Goal: Obtain resource: Download file/media

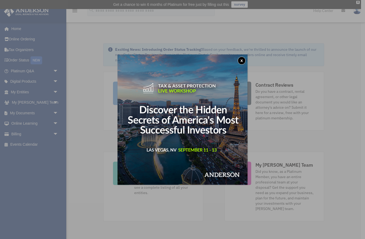
click at [242, 62] on button "x" at bounding box center [242, 61] width 8 height 8
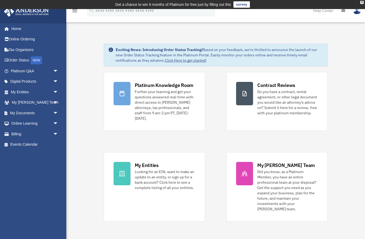
click at [56, 114] on span "arrow_drop_down" at bounding box center [58, 112] width 11 height 11
click at [26, 124] on link "Box" at bounding box center [36, 123] width 59 height 11
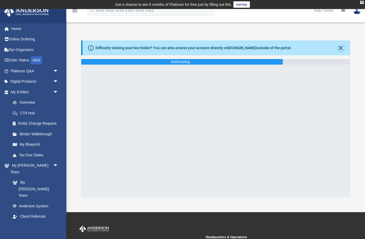
click at [343, 45] on button "Close" at bounding box center [340, 47] width 7 height 7
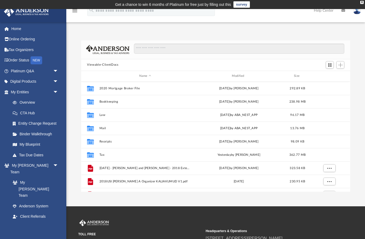
scroll to position [0, 0]
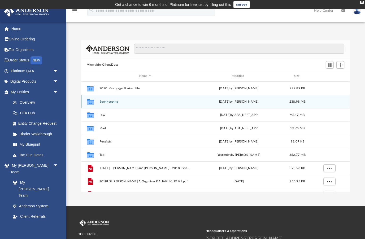
click at [112, 102] on button "Bookkeeping" at bounding box center [146, 101] width 92 height 3
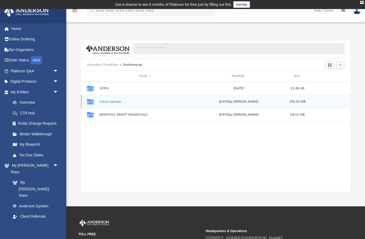
click at [124, 102] on button "Client Uploads" at bounding box center [146, 101] width 92 height 3
click at [152, 102] on button "Property Management Statements" at bounding box center [146, 101] width 92 height 3
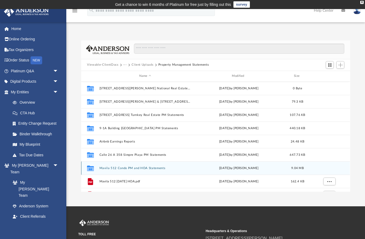
click at [135, 169] on button "Mavila 512 Condo PM and HOA Statements" at bounding box center [146, 167] width 92 height 3
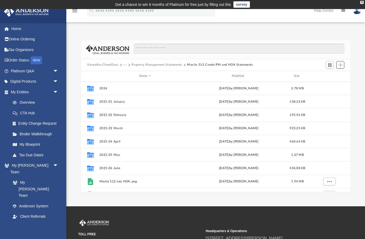
click at [340, 64] on span "Add" at bounding box center [340, 65] width 5 height 5
click at [331, 75] on li "Upload" at bounding box center [333, 75] width 17 height 6
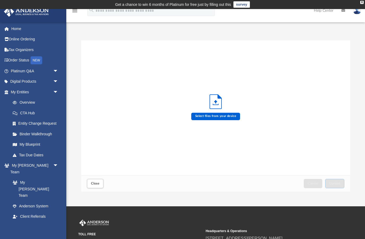
scroll to position [135, 269]
click at [221, 116] on label "Select files from your device" at bounding box center [215, 116] width 49 height 7
click at [0, 0] on input "Select files from your device" at bounding box center [0, 0] width 0 height 0
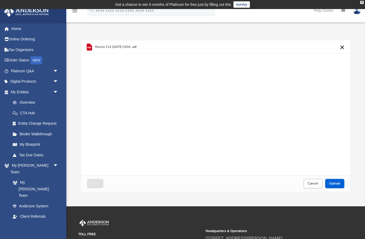
click at [338, 182] on span "Upload" at bounding box center [334, 183] width 11 height 3
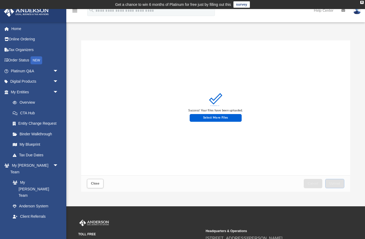
click at [99, 184] on span "Close" at bounding box center [95, 183] width 8 height 3
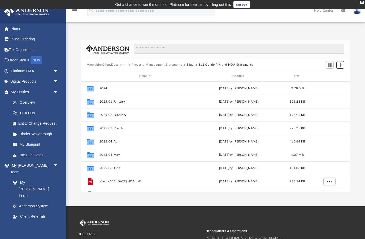
scroll to position [0, 0]
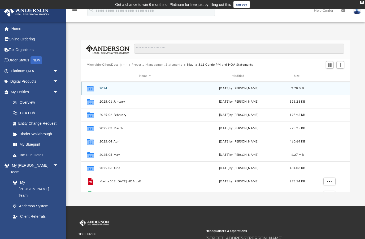
click at [229, 88] on div "[DATE] by [PERSON_NAME]" at bounding box center [239, 88] width 92 height 5
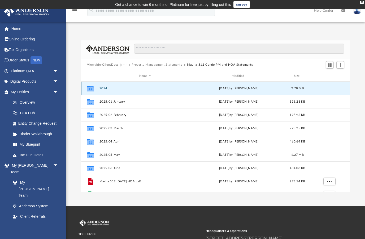
click at [97, 89] on div "Collaborated Folder" at bounding box center [90, 88] width 13 height 8
click at [113, 66] on button "Viewable-ClientDocs" at bounding box center [102, 64] width 31 height 5
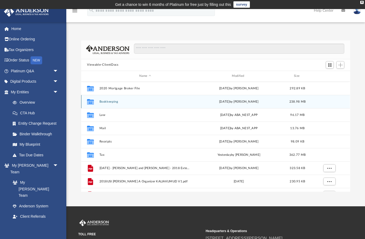
click at [123, 103] on button "Bookkeeping" at bounding box center [146, 101] width 92 height 3
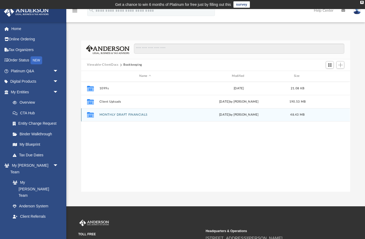
click at [121, 115] on button "MONTHLY DRAFT FINANCIALS" at bounding box center [146, 114] width 92 height 3
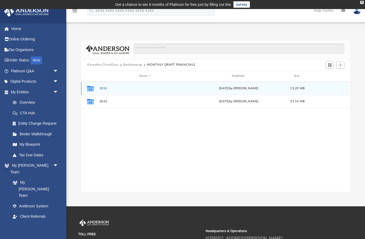
click at [244, 88] on div "[DATE] by [PERSON_NAME]" at bounding box center [239, 88] width 92 height 5
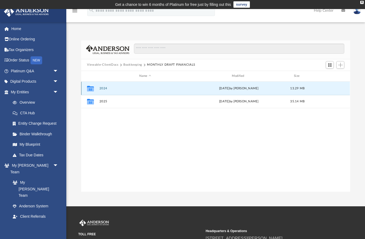
click at [106, 89] on button "2024" at bounding box center [146, 87] width 92 height 3
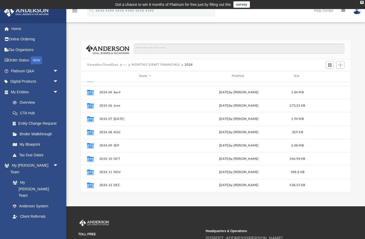
scroll to position [36, 0]
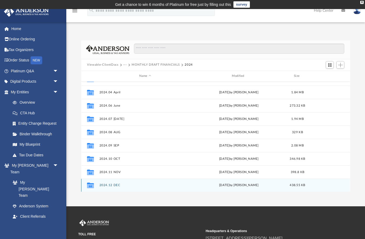
click at [100, 186] on button "2024.12 DEC" at bounding box center [146, 184] width 92 height 3
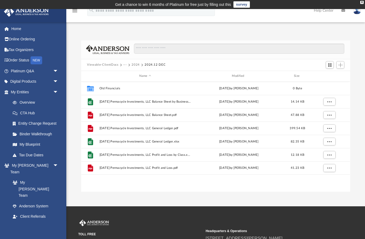
scroll to position [0, 0]
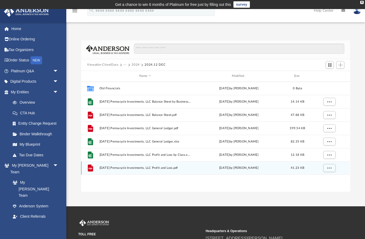
click at [329, 169] on span "More options" at bounding box center [330, 167] width 4 height 3
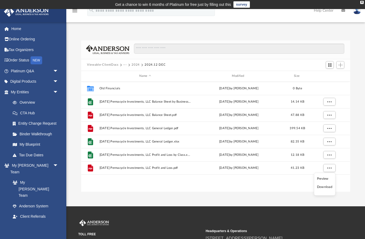
click at [325, 188] on li "Download" at bounding box center [324, 187] width 15 height 6
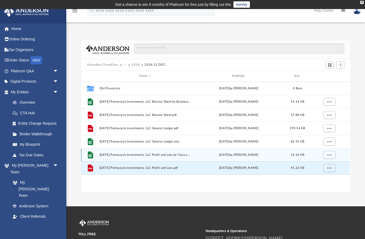
click at [162, 156] on span "[DATE] Permacycle Investments, LLC Profit and Loss by Class.xlsx" at bounding box center [146, 154] width 92 height 3
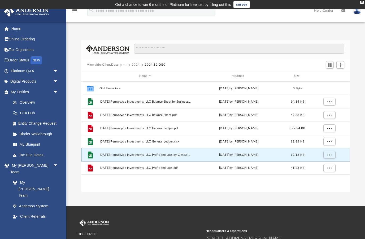
click at [330, 156] on span "More options" at bounding box center [330, 154] width 4 height 3
click at [325, 165] on li "Preview" at bounding box center [324, 165] width 15 height 6
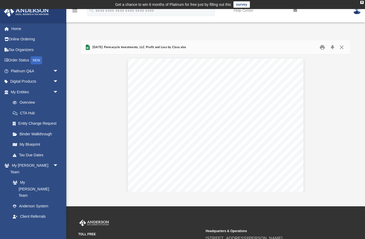
click at [347, 45] on button "Close" at bounding box center [342, 47] width 10 height 8
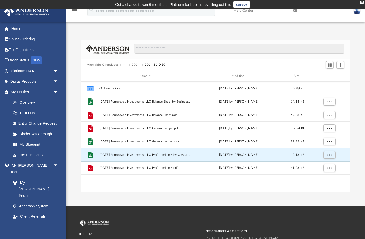
click at [325, 154] on button "More options" at bounding box center [330, 154] width 12 height 8
click at [326, 174] on li "Download" at bounding box center [324, 174] width 15 height 6
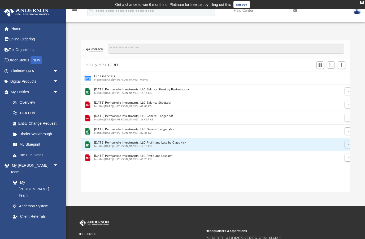
scroll to position [0, 0]
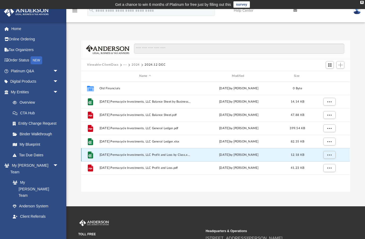
click at [329, 156] on button "More options" at bounding box center [330, 154] width 12 height 8
click at [325, 167] on li "Preview" at bounding box center [324, 165] width 15 height 6
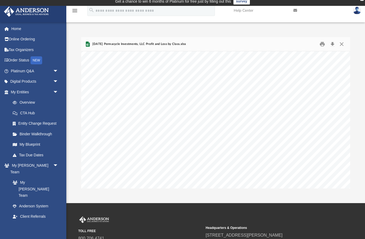
scroll to position [38, 0]
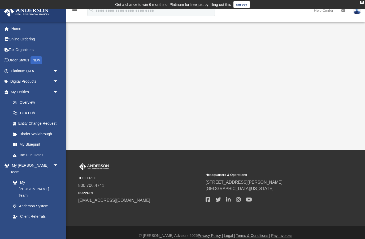
click at [19, 232] on link "Box" at bounding box center [34, 237] width 54 height 11
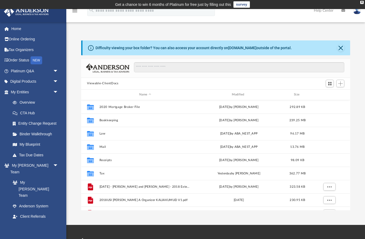
scroll to position [121, 269]
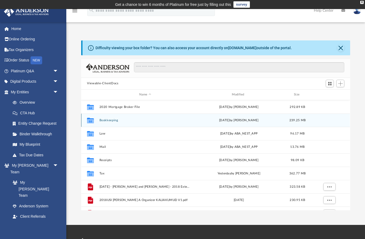
click at [199, 120] on div "today by Theresa Kalia" at bounding box center [239, 120] width 92 height 5
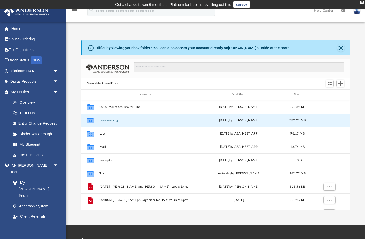
scroll to position [0, 0]
click at [95, 123] on icon "Collaborated Folder" at bounding box center [90, 120] width 8 height 8
click at [114, 121] on button "Bookkeeping" at bounding box center [146, 119] width 92 height 3
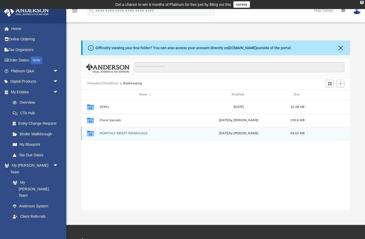
click at [145, 135] on button "MONTHLY DRAFT FINANCIALS" at bounding box center [146, 132] width 92 height 3
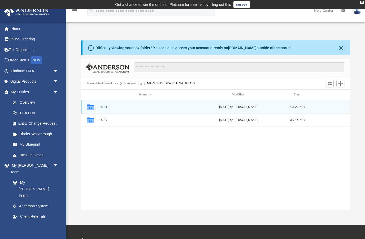
click at [109, 105] on button "2024" at bounding box center [146, 106] width 92 height 3
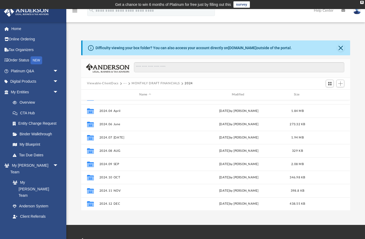
scroll to position [36, 0]
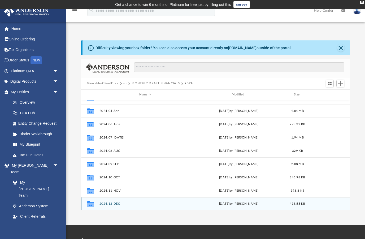
click at [100, 203] on button "2024.12 DEC" at bounding box center [146, 203] width 92 height 3
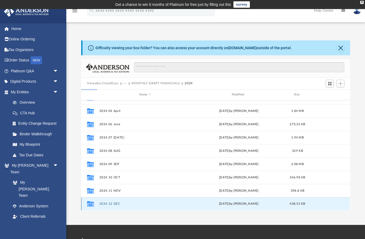
scroll to position [0, 0]
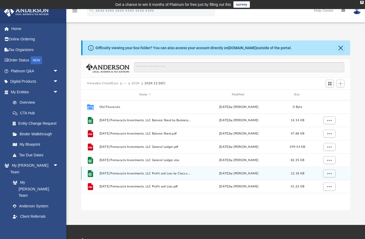
click at [160, 174] on span "[DATE] Permacycle Investments, LLC Profit and Loss by Class.xlsx" at bounding box center [146, 172] width 92 height 3
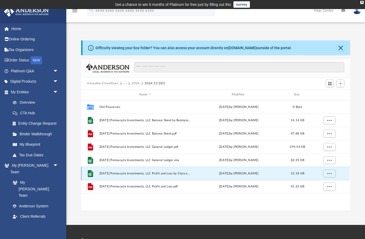
click at [331, 175] on button "More options" at bounding box center [330, 173] width 12 height 8
click at [325, 185] on li "Preview" at bounding box center [324, 184] width 15 height 6
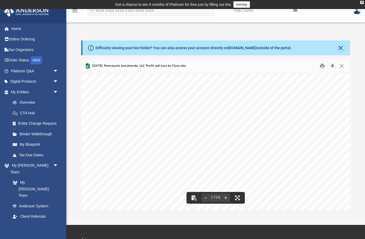
scroll to position [100, 4]
click at [239, 200] on button "File preview" at bounding box center [238, 198] width 12 height 12
click at [342, 49] on button "Close" at bounding box center [340, 47] width 7 height 7
